Goal: Transaction & Acquisition: Book appointment/travel/reservation

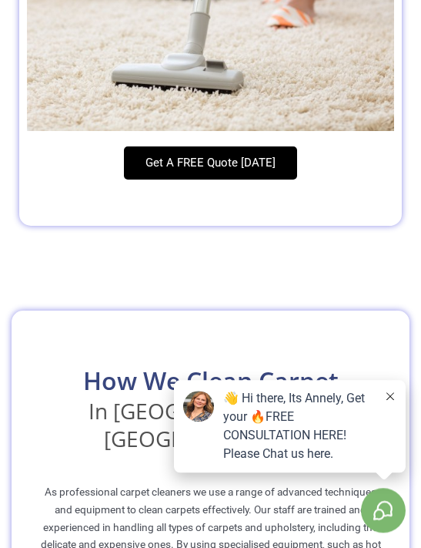
scroll to position [1139, 0]
click at [213, 461] on div "👋 Hi there, Its Annely, Get your 🔥FREE CONSULTATION HERE! Please Chat us here." at bounding box center [290, 426] width 232 height 92
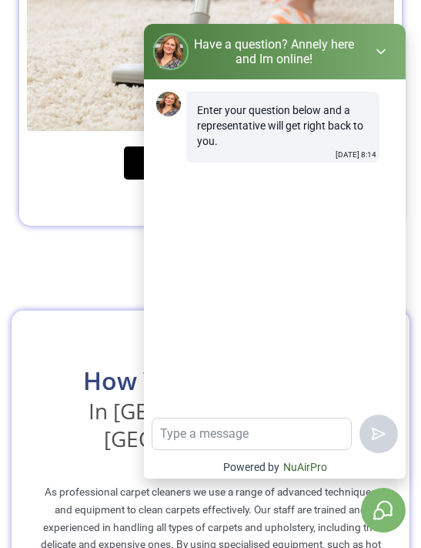
click at [59, 69] on img at bounding box center [210, 3] width 367 height 256
click at [70, 199] on div "Get A FREE Quote [DATE]" at bounding box center [210, 182] width 367 height 72
click at [375, 48] on button "button" at bounding box center [381, 52] width 31 height 22
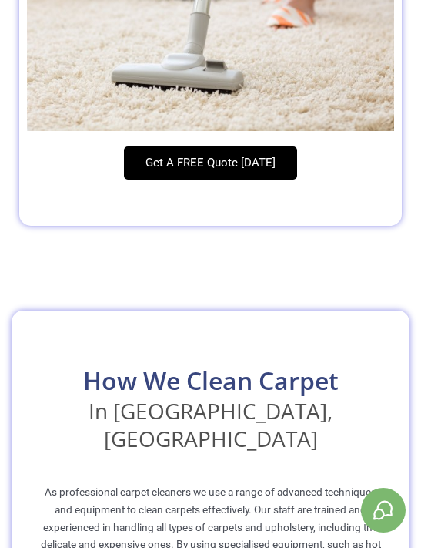
click at [157, 157] on span "Get A FREE Quote [DATE]" at bounding box center [211, 163] width 130 height 12
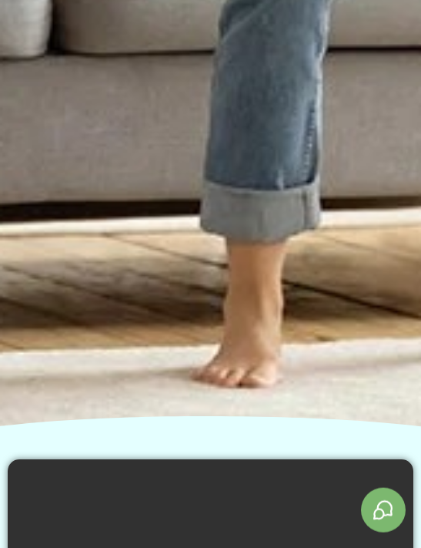
scroll to position [1674, 0]
